Goal: Task Accomplishment & Management: Manage account settings

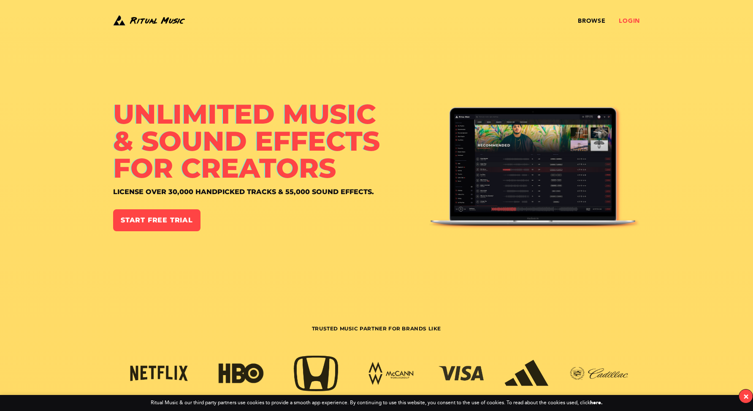
click at [625, 22] on link "Login" at bounding box center [628, 21] width 21 height 7
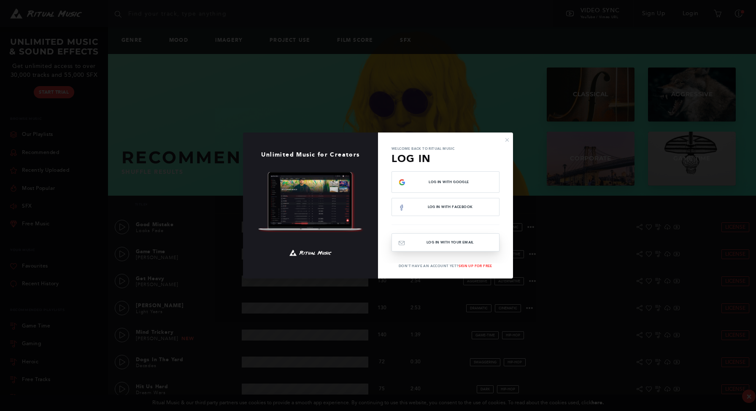
click at [465, 240] on button "Log In with your email" at bounding box center [445, 242] width 108 height 18
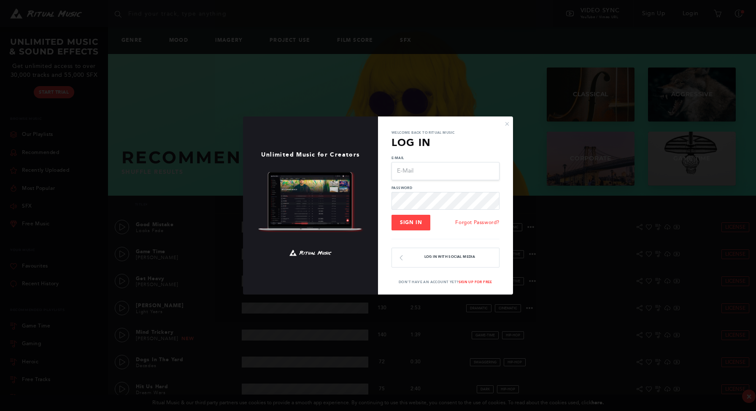
type input "KLChirico@gmail.com"
click at [421, 219] on span "Sign In" at bounding box center [411, 222] width 22 height 6
